Goal: Communication & Community: Answer question/provide support

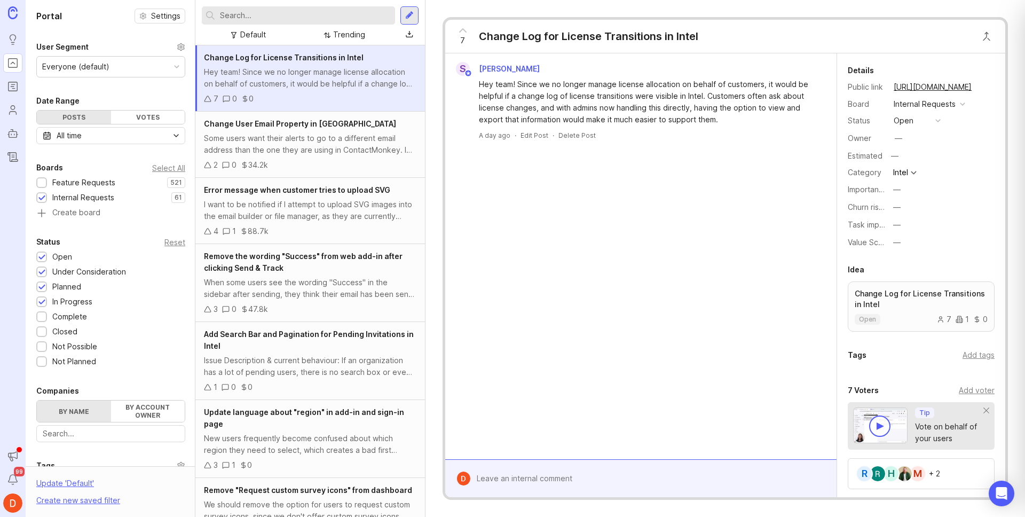
scroll to position [170, 0]
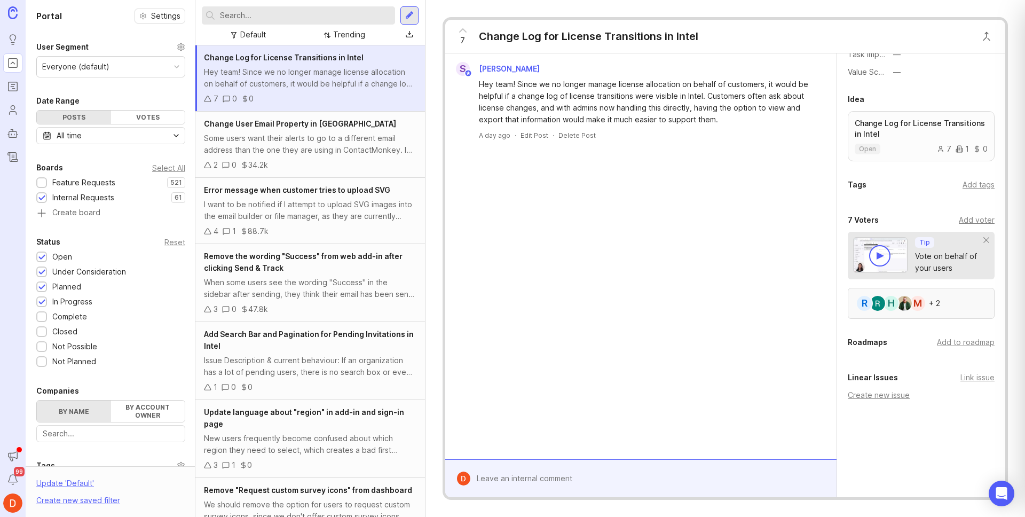
click at [919, 305] on div "M" at bounding box center [917, 303] width 17 height 17
click at [543, 477] on div at bounding box center [648, 478] width 357 height 20
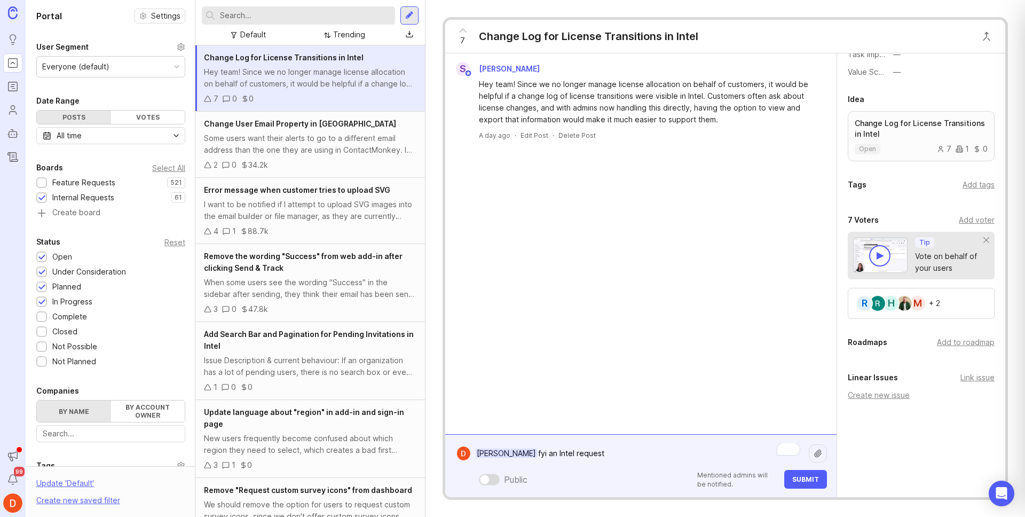
type textarea "Teja Garrido fyi an Intel request"
click at [808, 481] on span "Submit" at bounding box center [805, 479] width 27 height 8
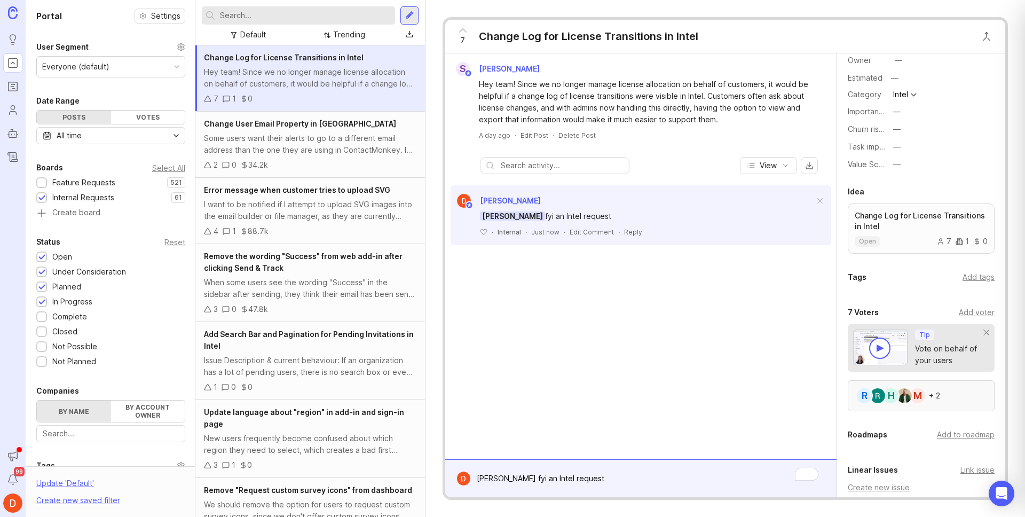
scroll to position [0, 0]
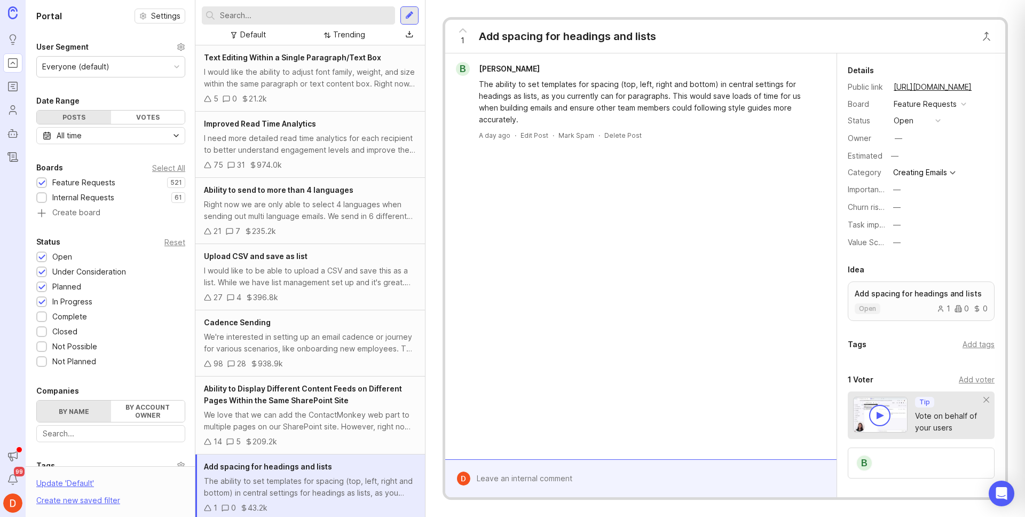
scroll to position [4, 0]
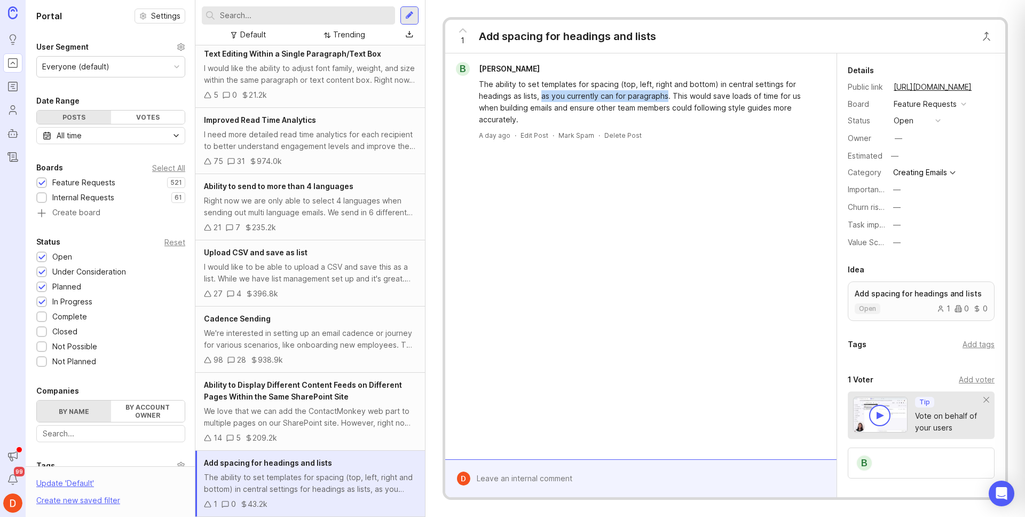
drag, startPoint x: 543, startPoint y: 96, endPoint x: 667, endPoint y: 96, distance: 124.4
click at [667, 96] on div "The ability to set templates for spacing (top, left, right and bottom) in centr…" at bounding box center [647, 101] width 336 height 47
click at [559, 117] on div "The ability to set templates for spacing (top, left, right and bottom) in centr…" at bounding box center [647, 101] width 336 height 47
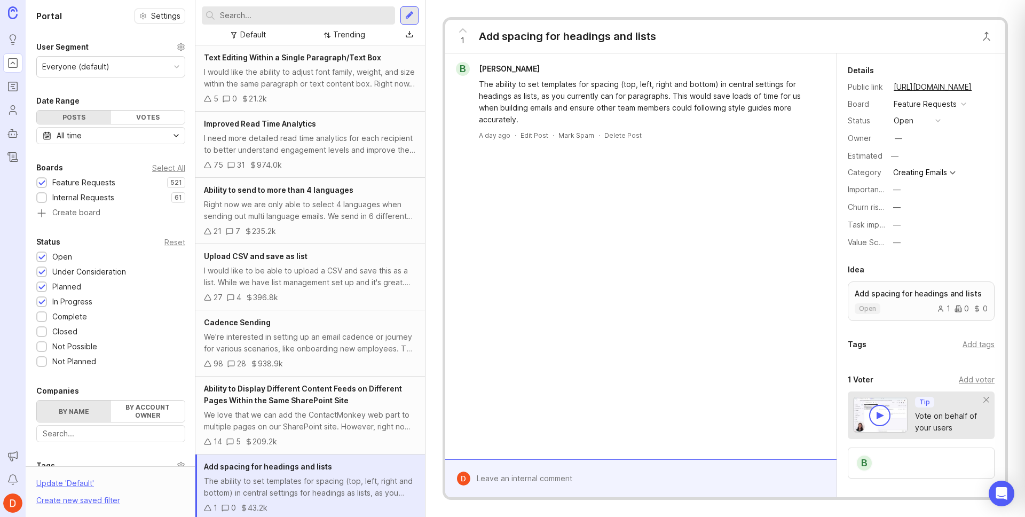
scroll to position [4, 0]
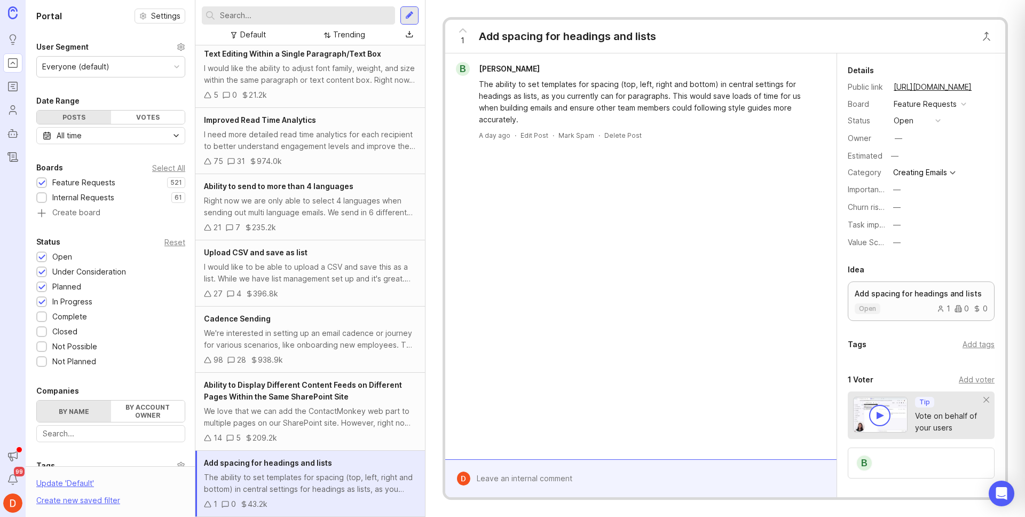
click at [898, 293] on p "Add spacing for headings and lists" at bounding box center [921, 293] width 133 height 11
click at [938, 308] on div "1" at bounding box center [943, 308] width 13 height 7
click at [970, 344] on div "Add tags" at bounding box center [979, 345] width 32 height 12
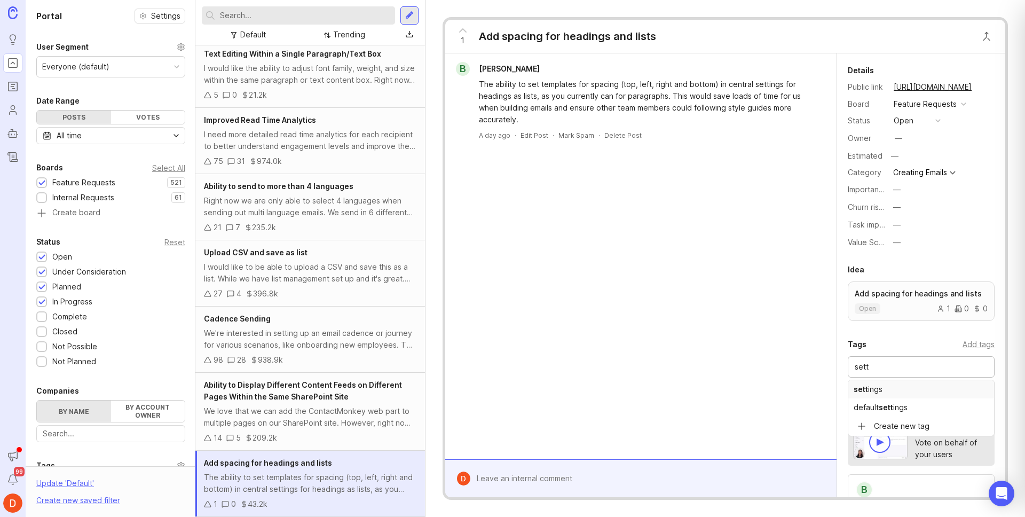
type input "sett"
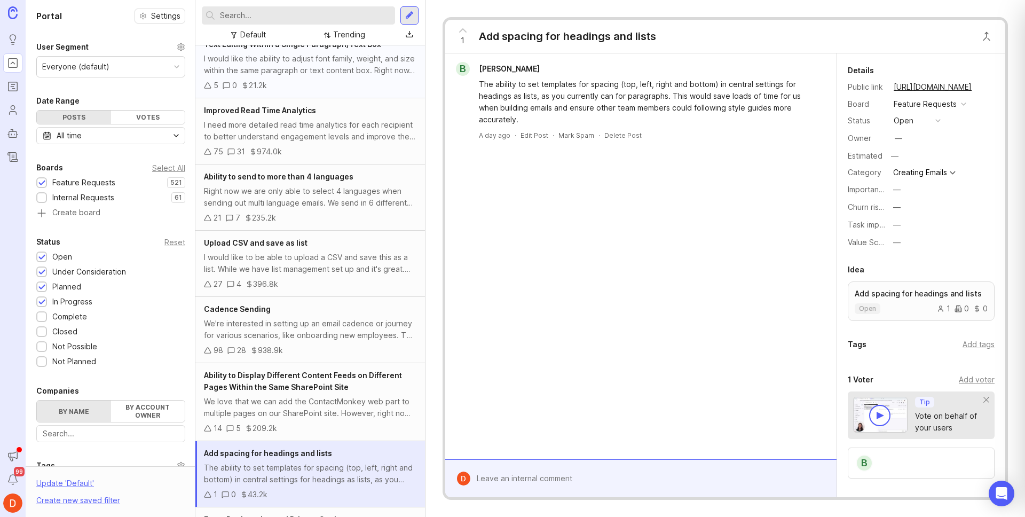
scroll to position [21, 0]
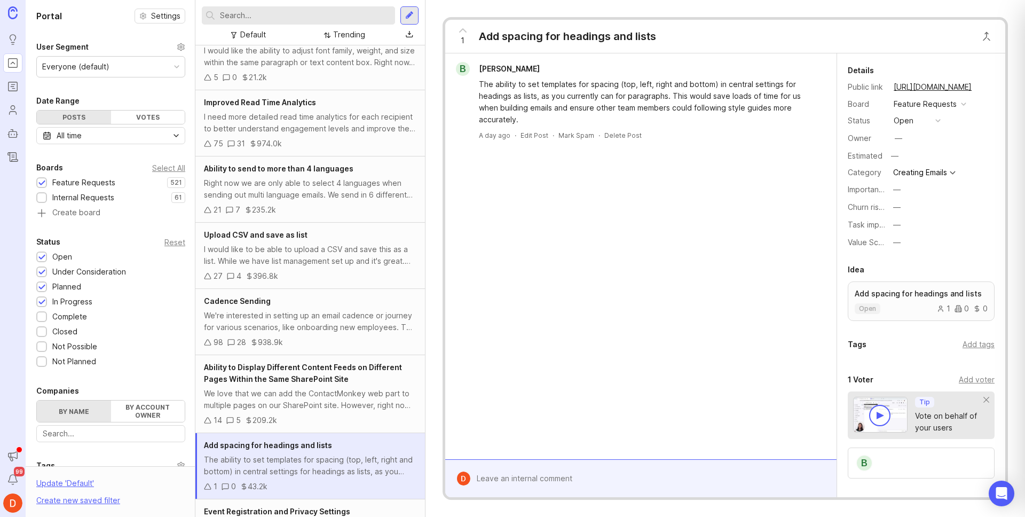
click at [309, 13] on input "text" at bounding box center [305, 16] width 171 height 12
type input "spacing"
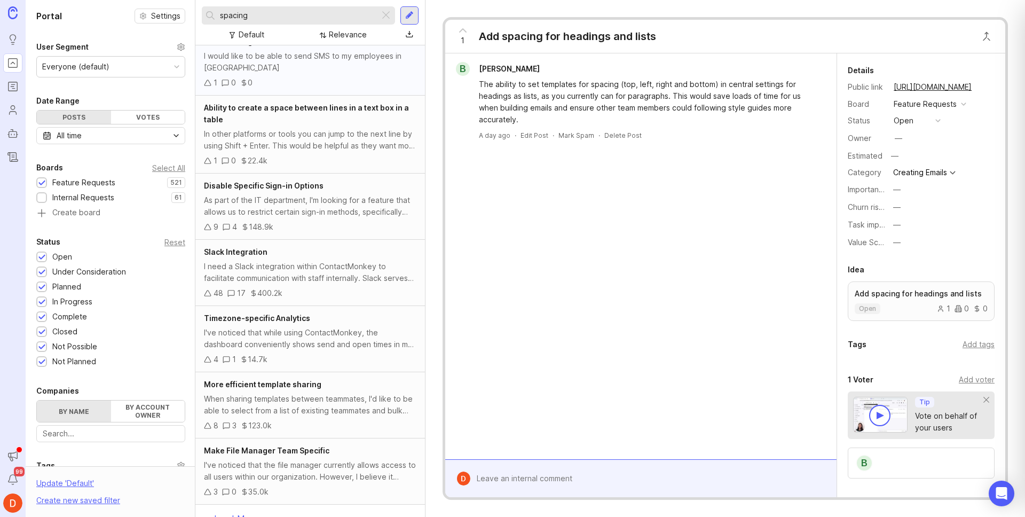
scroll to position [230, 0]
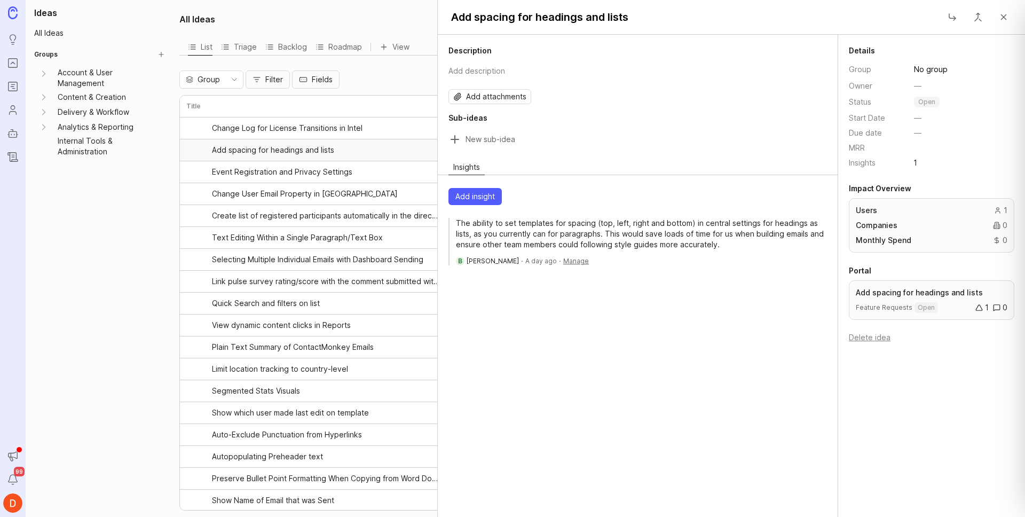
click at [481, 262] on span "Bella Frost" at bounding box center [493, 261] width 52 height 8
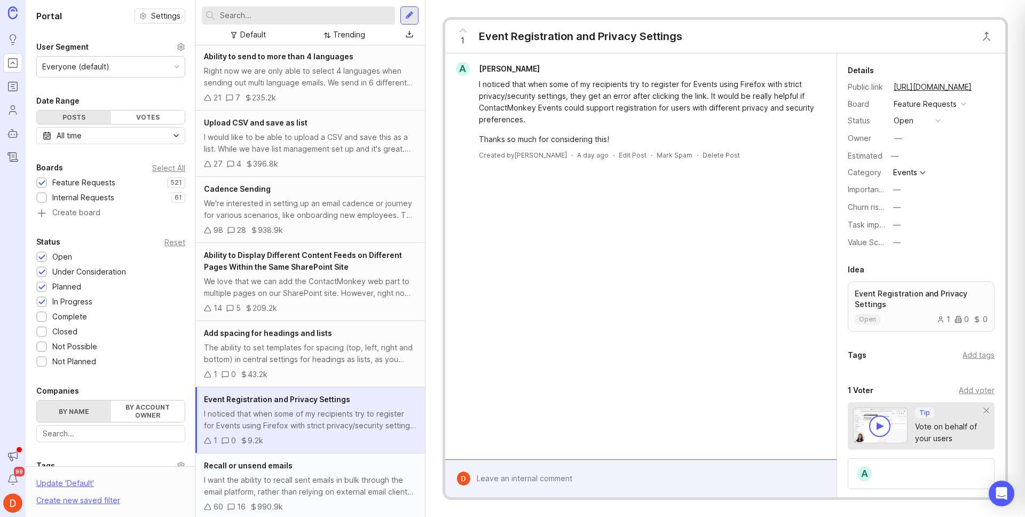
scroll to position [144, 0]
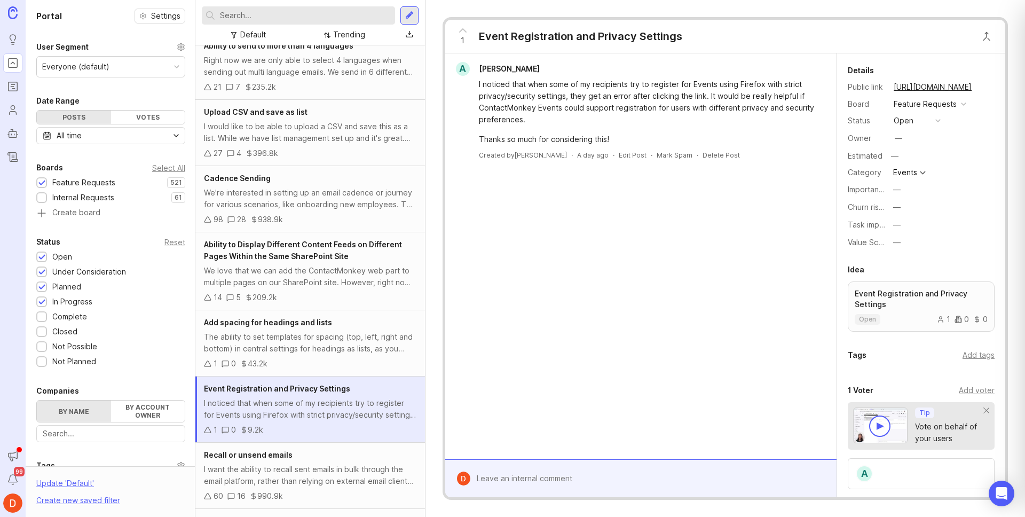
click at [255, 429] on div "9.2k" at bounding box center [255, 430] width 15 height 12
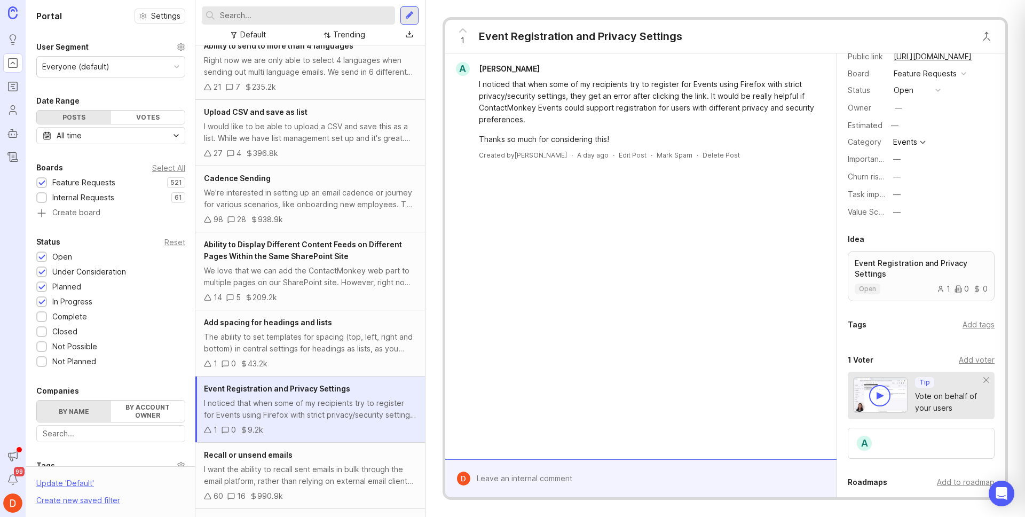
scroll to position [81, 0]
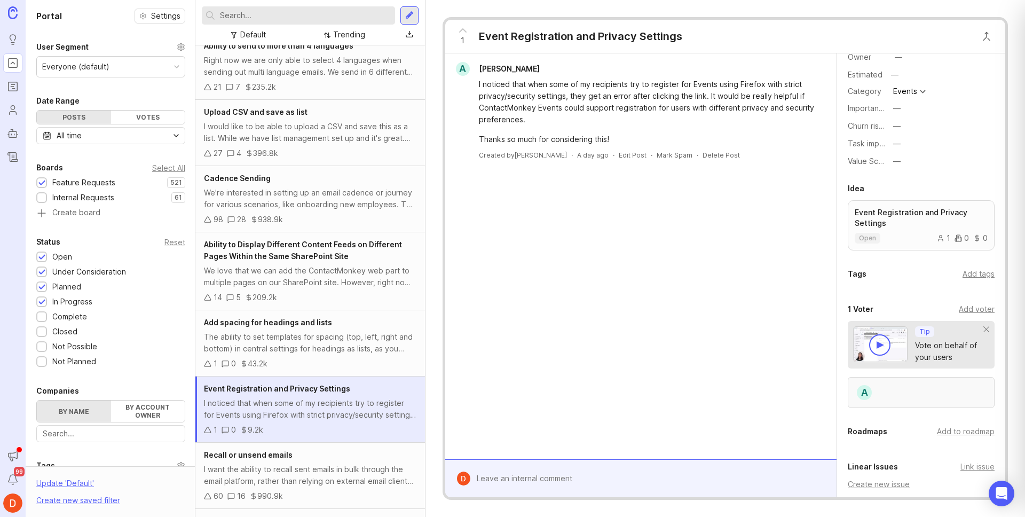
click at [865, 393] on div "A" at bounding box center [864, 392] width 17 height 17
click at [548, 138] on div "Thanks so much for considering this!" at bounding box center [647, 139] width 336 height 12
click at [587, 482] on div at bounding box center [648, 478] width 357 height 20
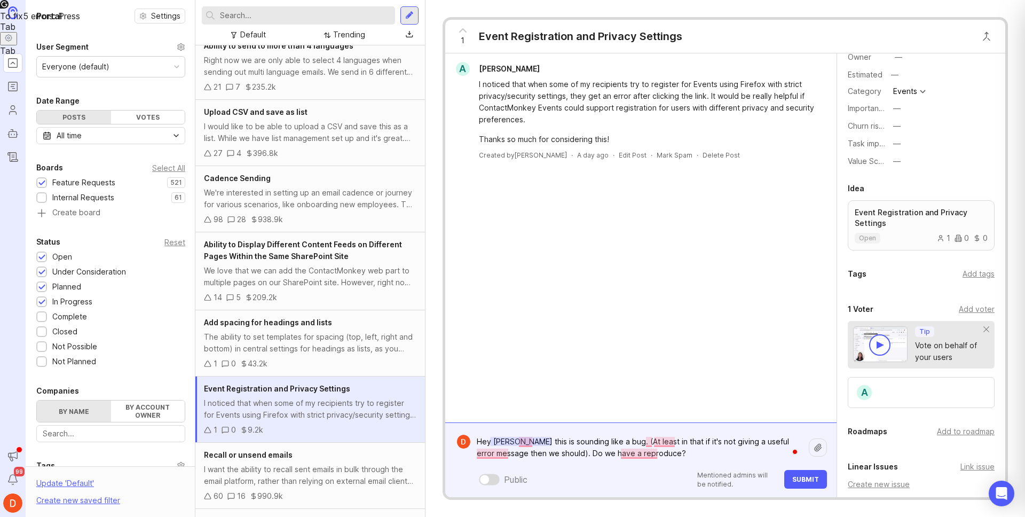
click at [565, 455] on textarea "Hey Josh C this is sounding like a bug. (At least in that if it's not giving a …" at bounding box center [639, 447] width 339 height 32
type textarea "Hey Josh C this is sounding like a bug. (At least in that if it's not giving a …"
click at [813, 480] on span "Submit" at bounding box center [805, 479] width 27 height 8
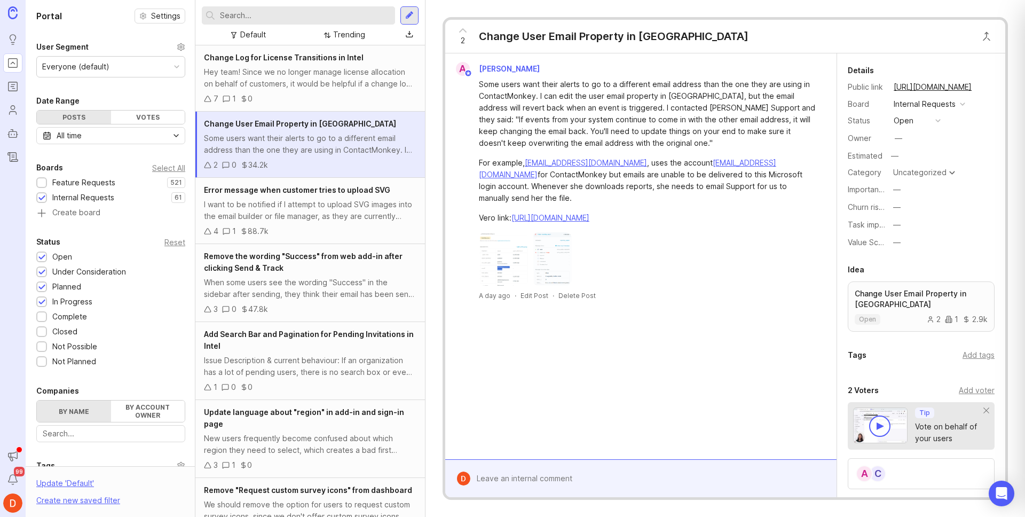
click at [510, 261] on img at bounding box center [503, 258] width 49 height 53
click at [907, 466] on div "C A" at bounding box center [921, 473] width 147 height 31
click at [935, 173] on div "Uncategorized" at bounding box center [919, 172] width 53 height 7
type input "v"
click at [966, 357] on div "Add tags" at bounding box center [979, 355] width 32 height 12
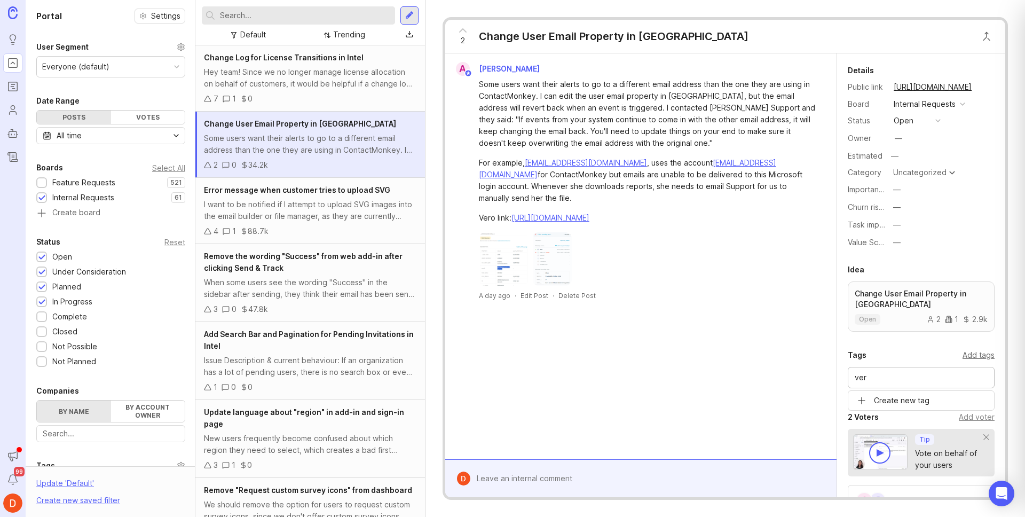
type input "ver"
click at [967, 357] on div "Add tags" at bounding box center [979, 355] width 32 height 12
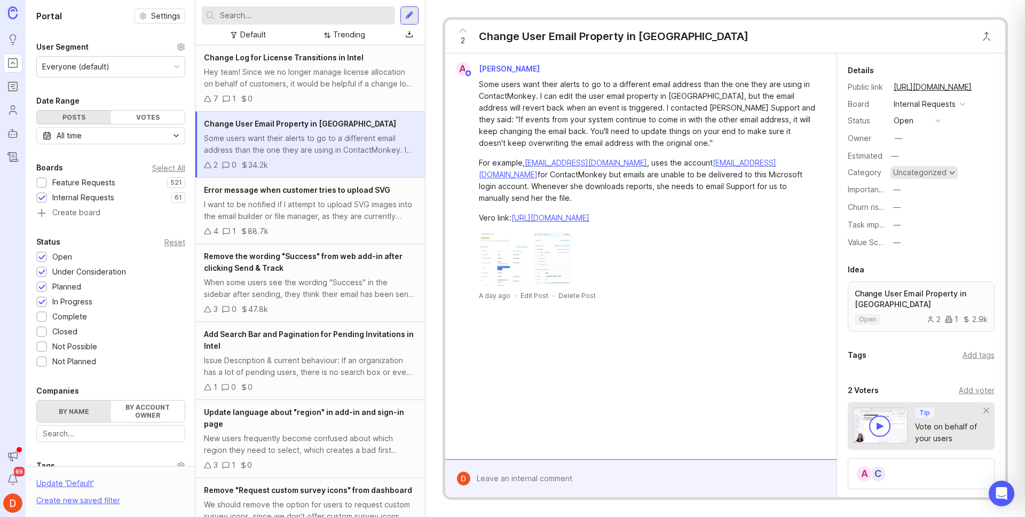
click at [907, 173] on div "Uncategorized" at bounding box center [919, 172] width 53 height 7
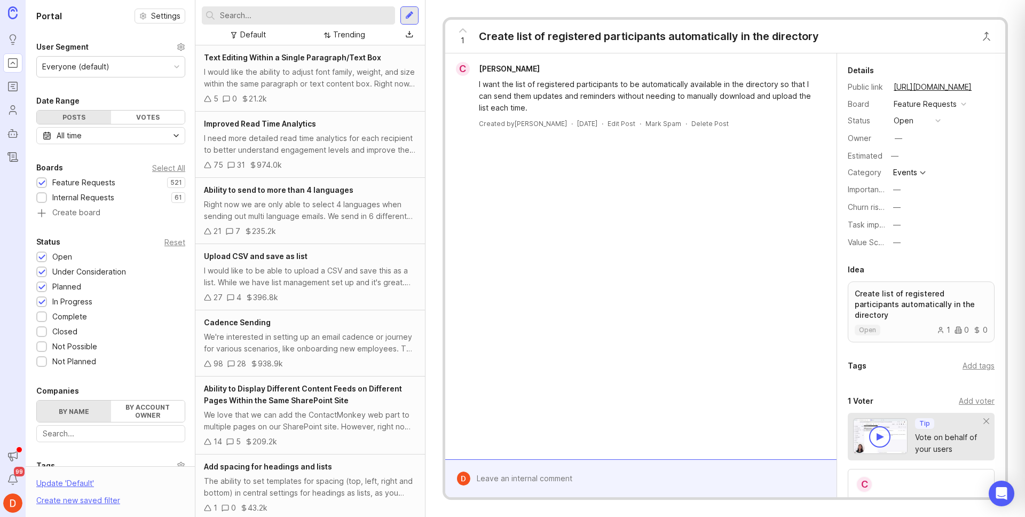
click at [316, 17] on input "text" at bounding box center [305, 16] width 171 height 12
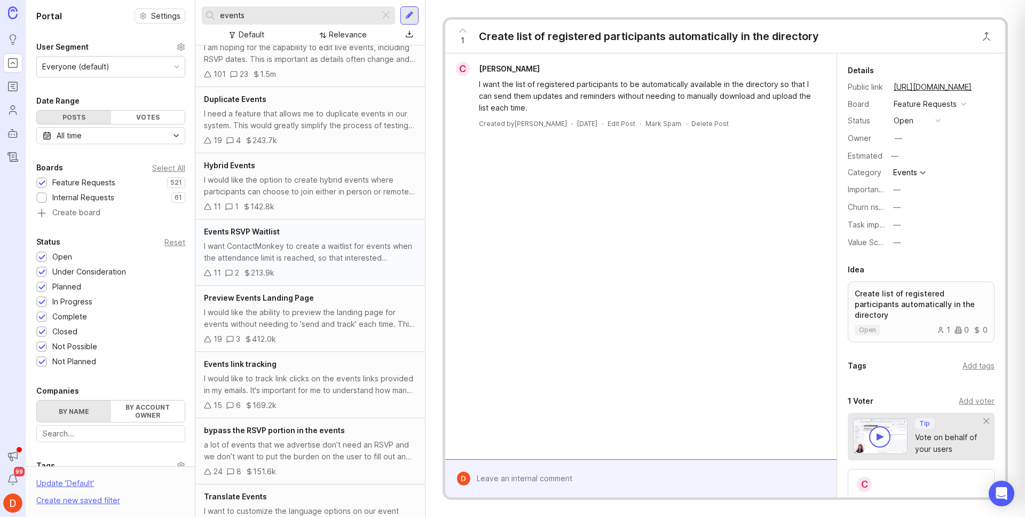
scroll to position [26, 0]
type input "events"
click at [358, 240] on div "I want ContactMonkey to create a waitlist for events when the attendance limit …" at bounding box center [310, 250] width 213 height 23
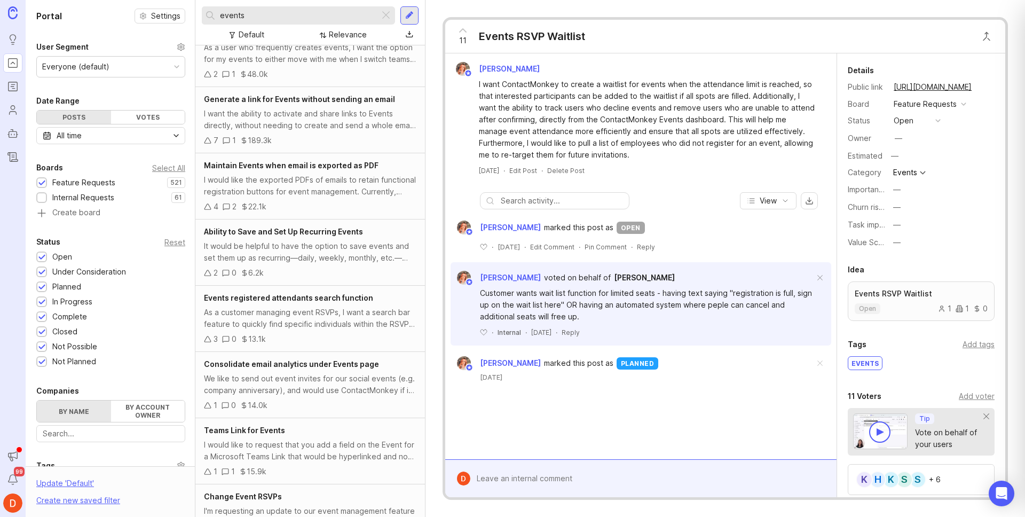
scroll to position [687, 0]
click at [364, 317] on div "As a customer managing event RSVPs, I want a search bar feature to quickly find…" at bounding box center [310, 317] width 213 height 23
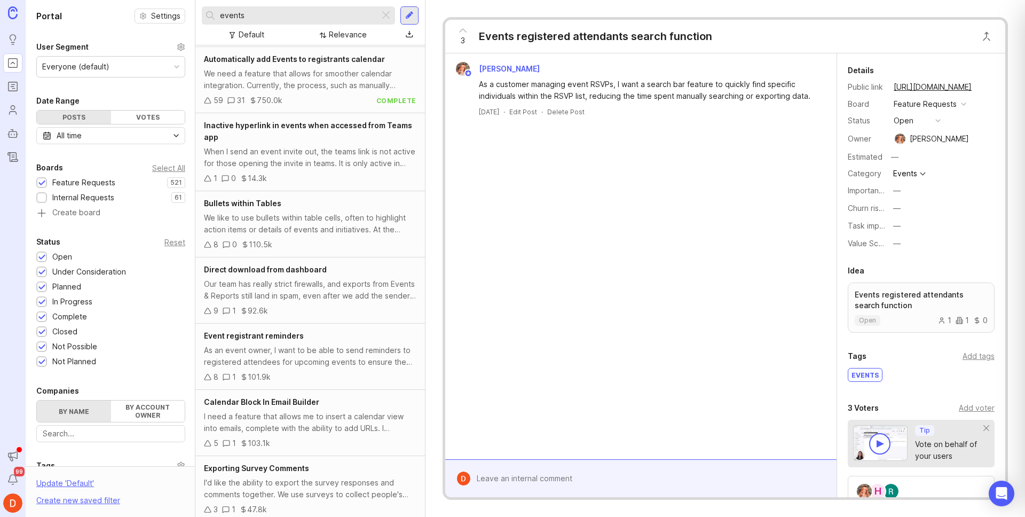
scroll to position [1191, 0]
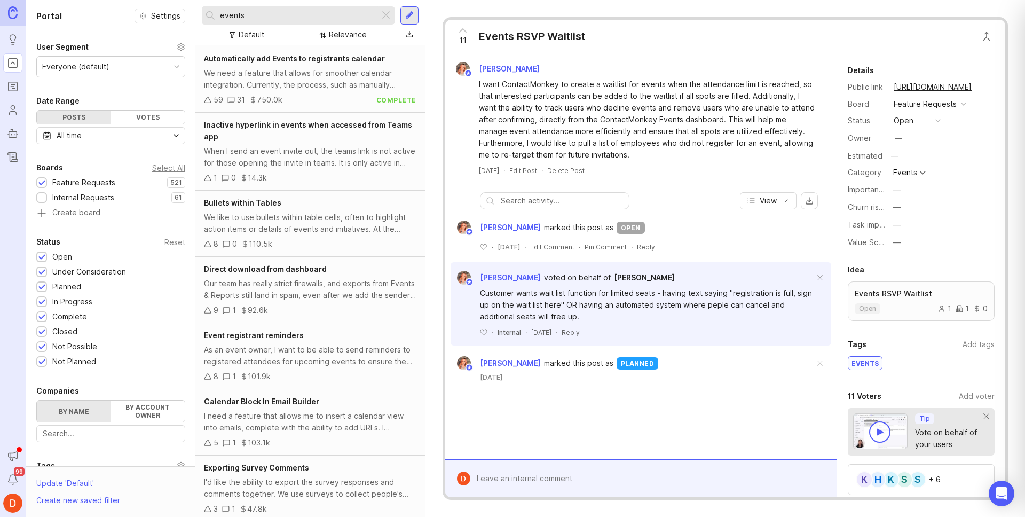
scroll to position [199, 0]
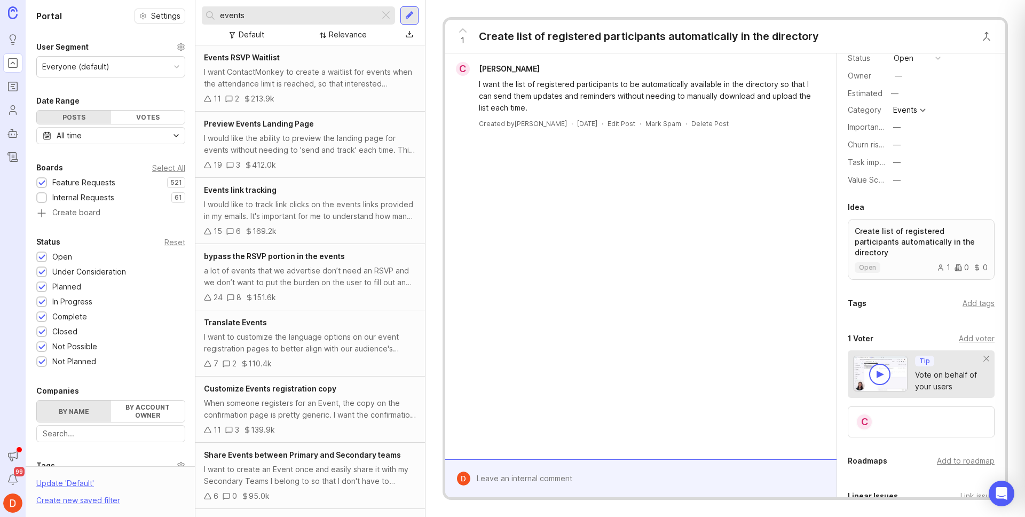
scroll to position [64, 0]
click at [904, 421] on div "C" at bounding box center [921, 420] width 147 height 31
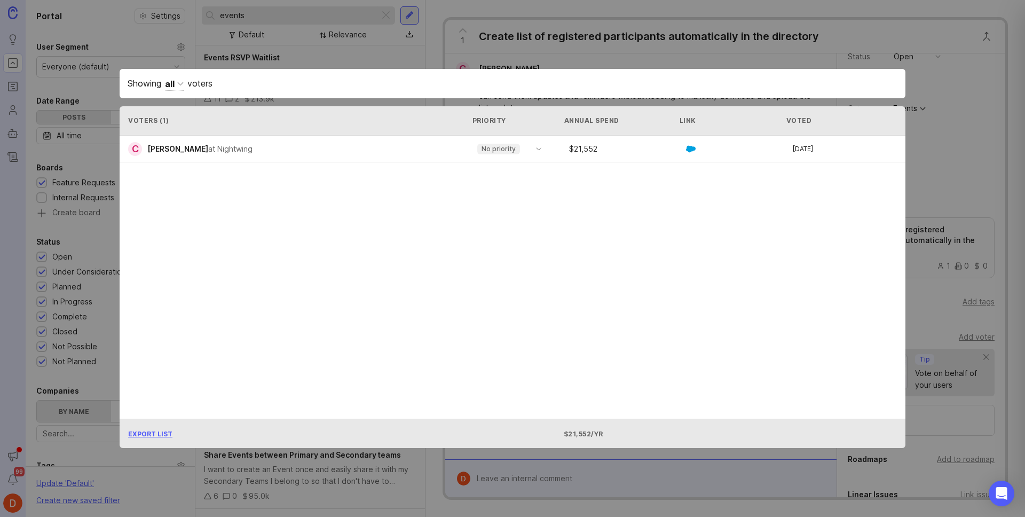
click at [649, 53] on div "Showing all voters Voters ( 1 ) Priority Annual Spend Link Voted C Catherine Ko…" at bounding box center [513, 258] width 820 height 413
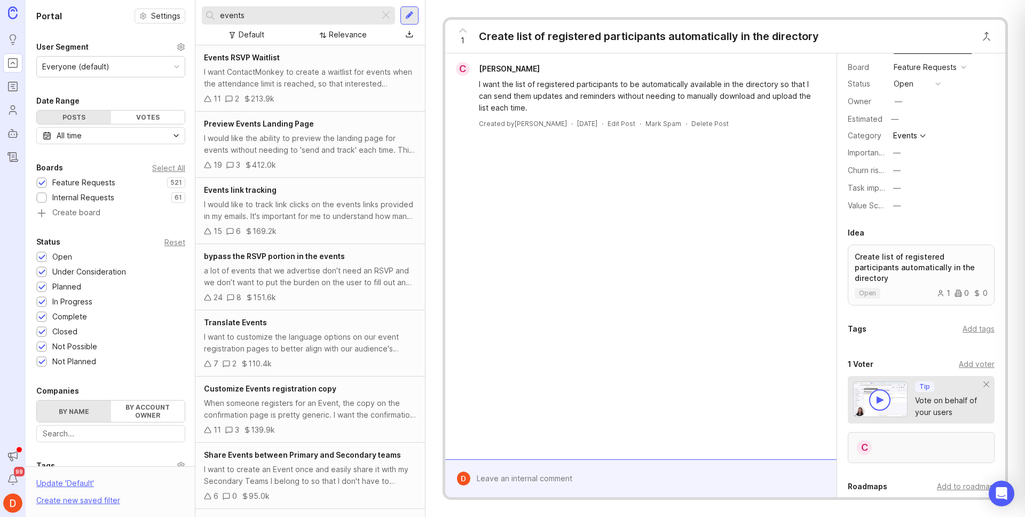
scroll to position [0, 0]
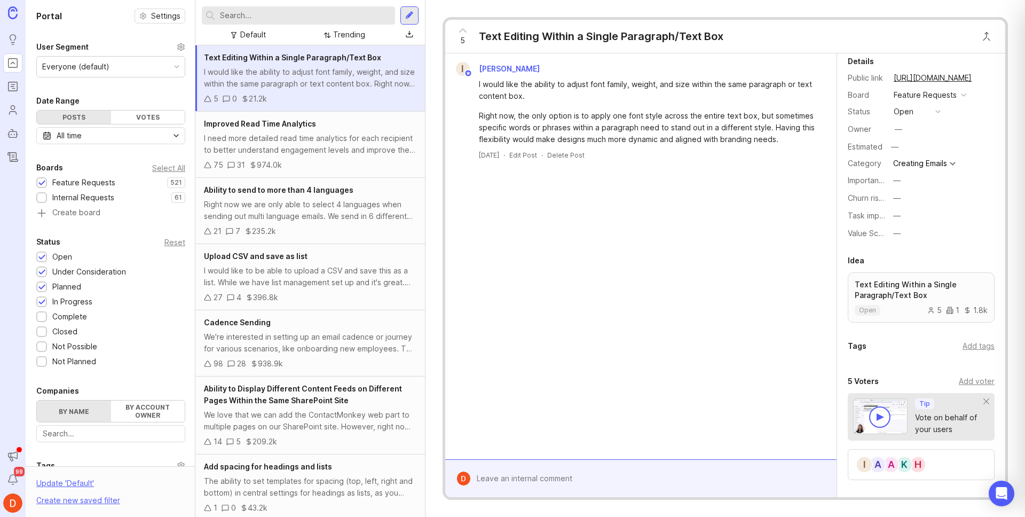
scroll to position [69, 0]
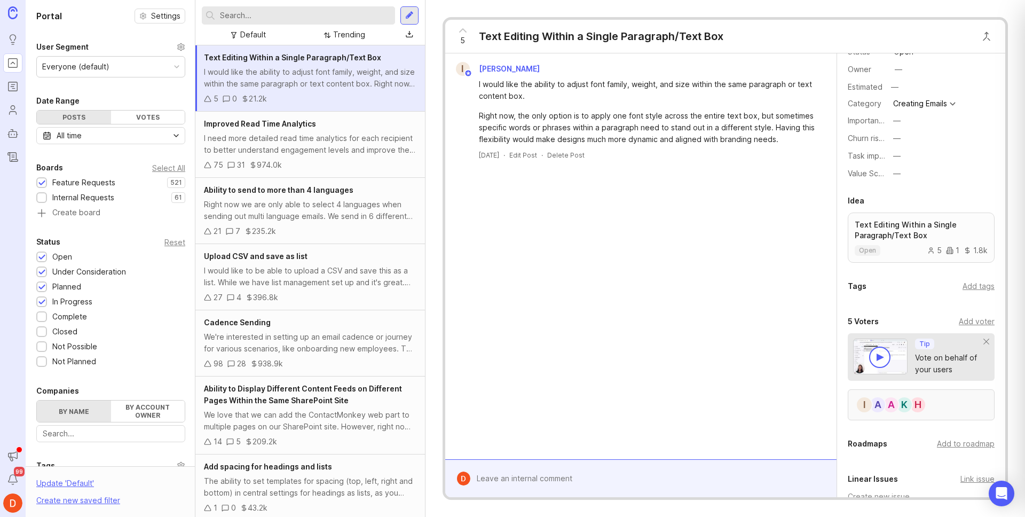
click at [939, 399] on div "H K A A I" at bounding box center [921, 404] width 147 height 31
drag, startPoint x: 590, startPoint y: 85, endPoint x: 689, endPoint y: 80, distance: 99.0
click at [689, 80] on div "I would like the ability to adjust font family, weight, and size within the sam…" at bounding box center [647, 89] width 336 height 23
click at [372, 12] on input "text" at bounding box center [305, 16] width 171 height 12
type input "font"
